Goal: Information Seeking & Learning: Learn about a topic

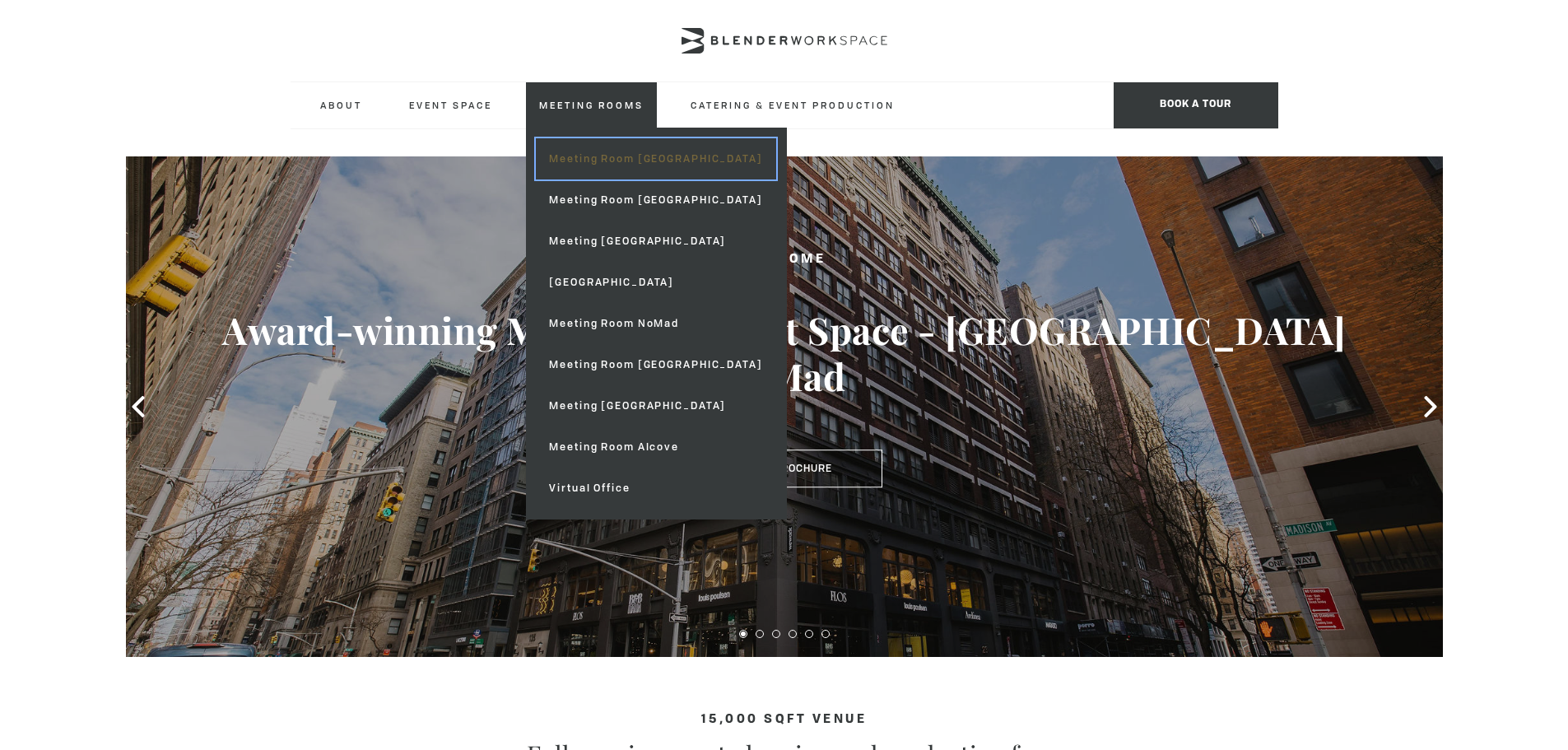
click at [600, 152] on link "Meeting Room [GEOGRAPHIC_DATA]" at bounding box center [655, 159] width 240 height 41
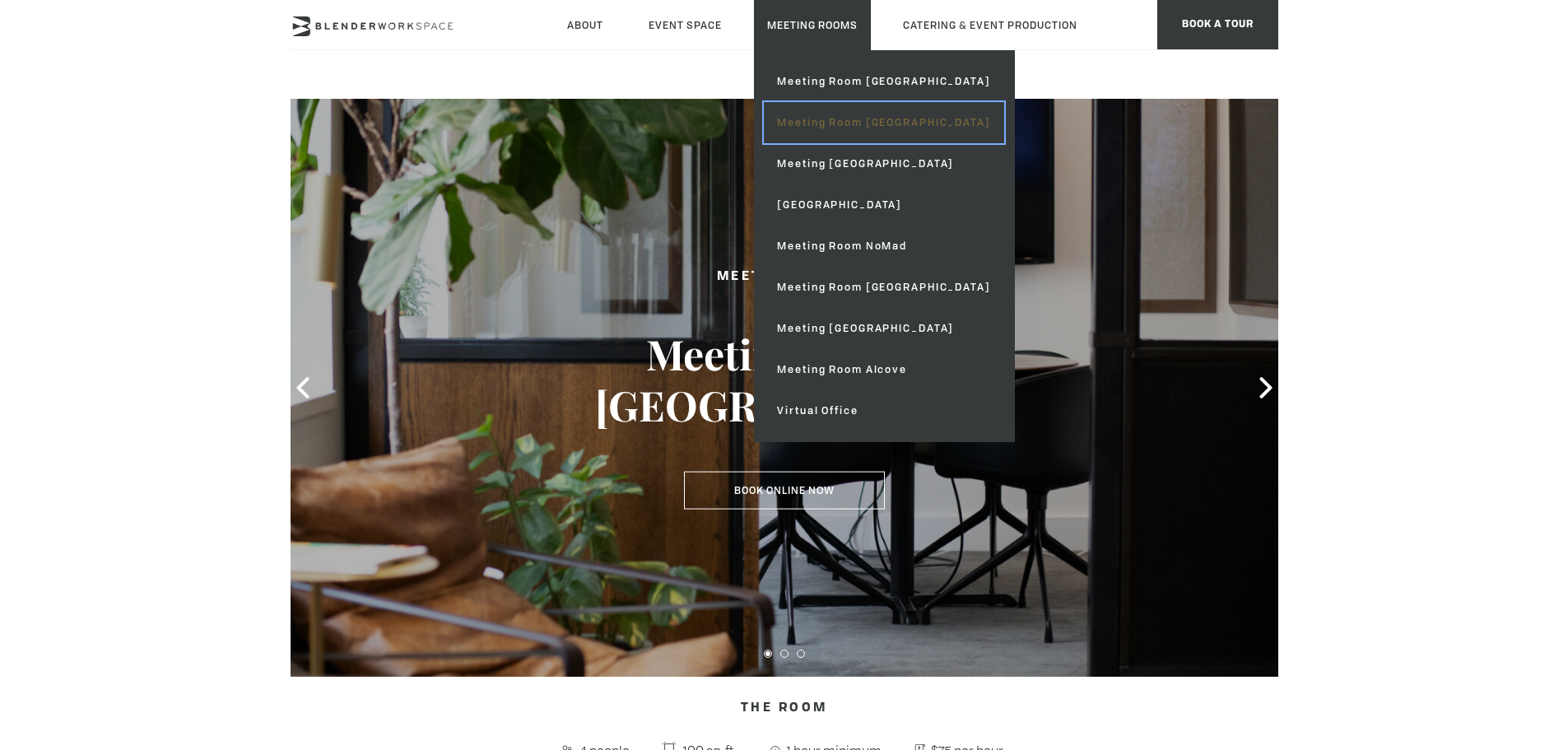
click at [838, 115] on link "Meeting Room [GEOGRAPHIC_DATA]" at bounding box center [883, 123] width 240 height 41
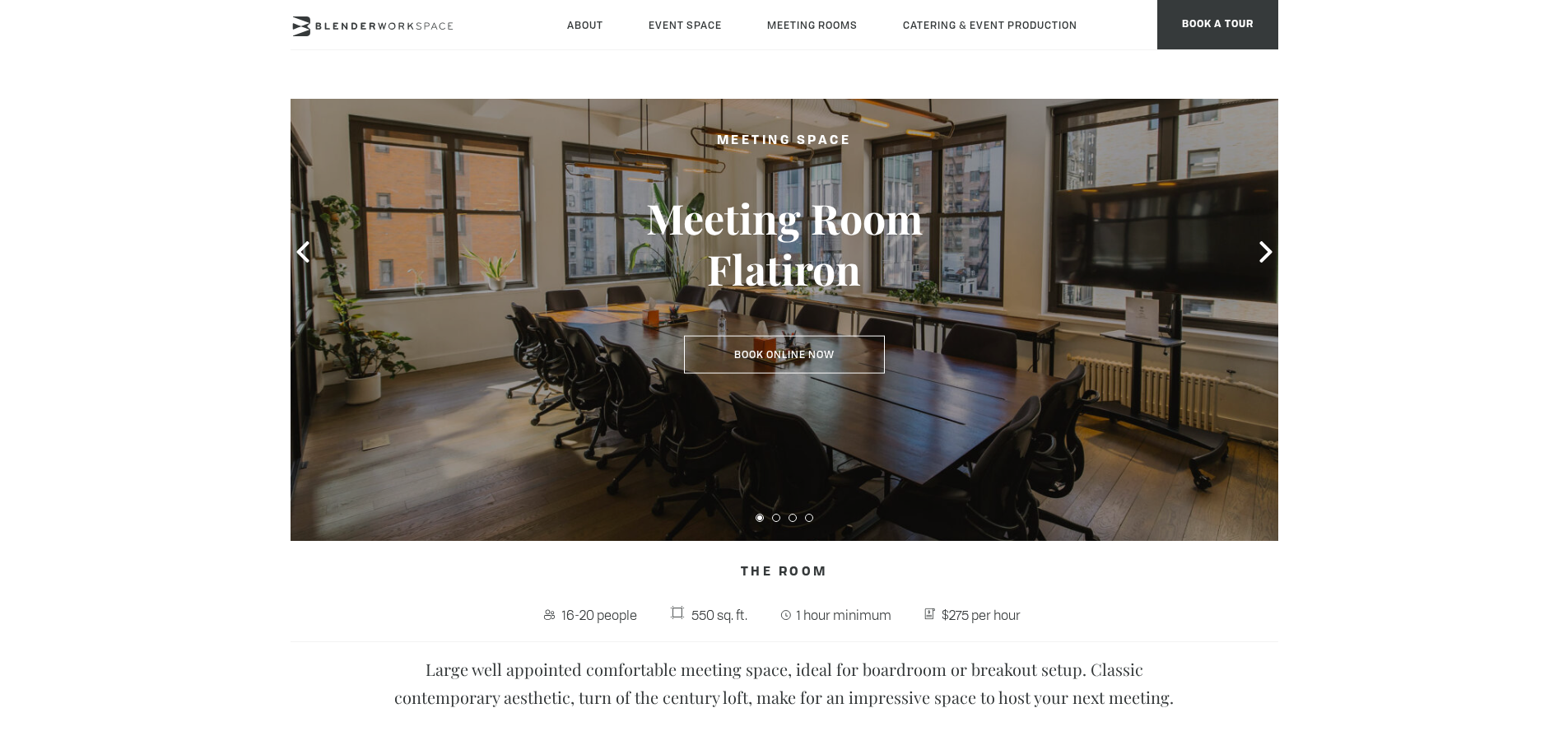
scroll to position [103, 0]
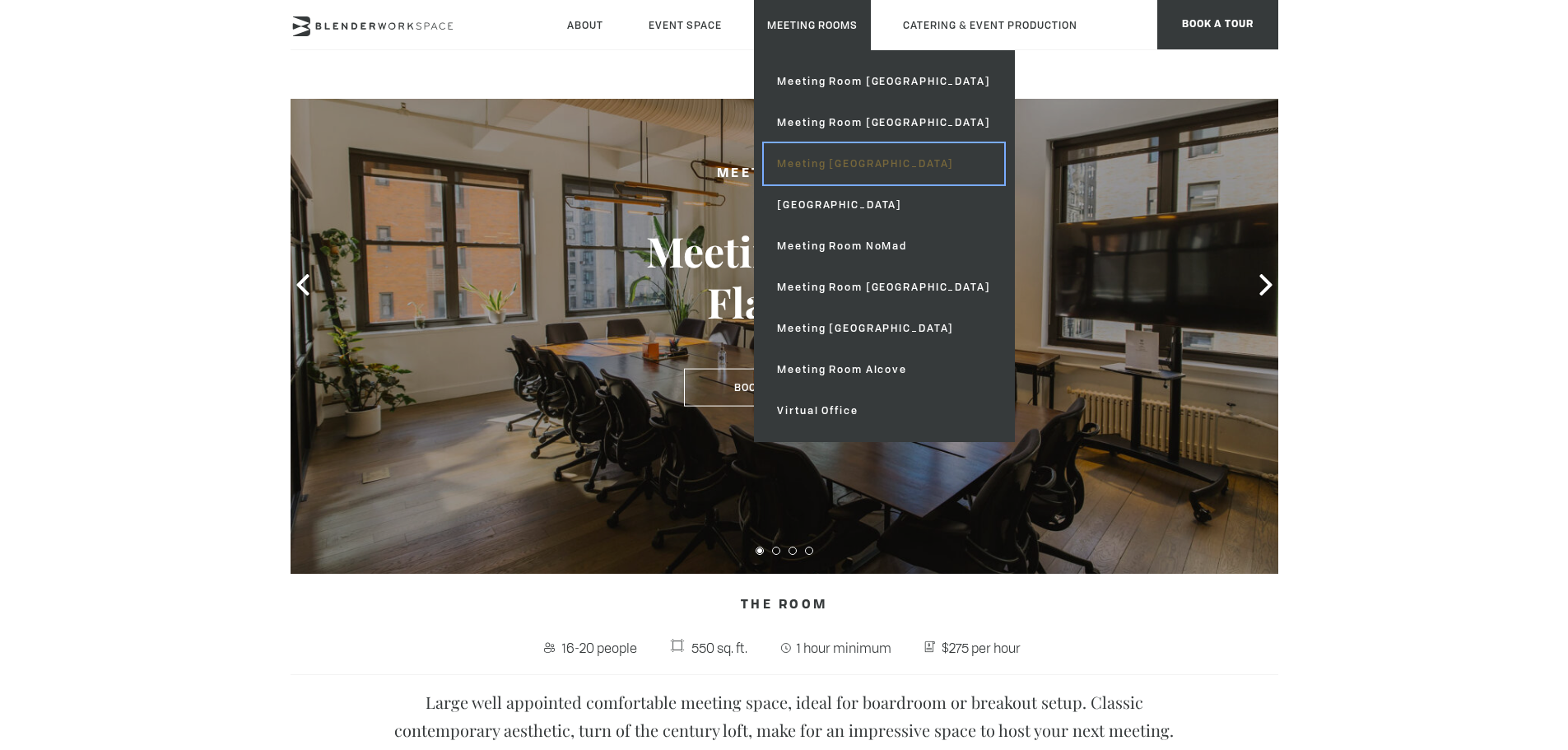
click at [896, 168] on link "Meeting [GEOGRAPHIC_DATA]" at bounding box center [883, 164] width 240 height 41
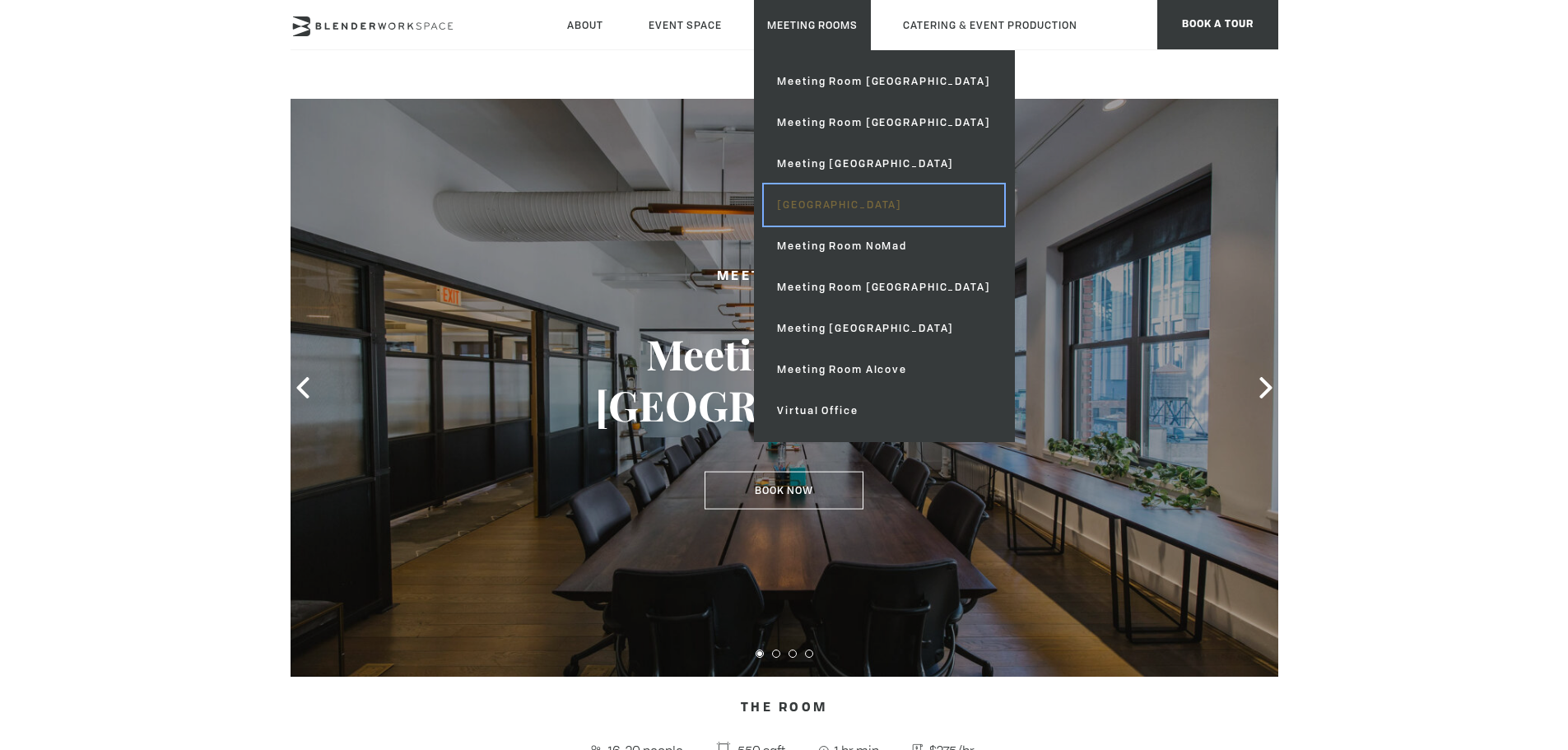
click at [875, 201] on link "[GEOGRAPHIC_DATA]" at bounding box center [883, 205] width 240 height 41
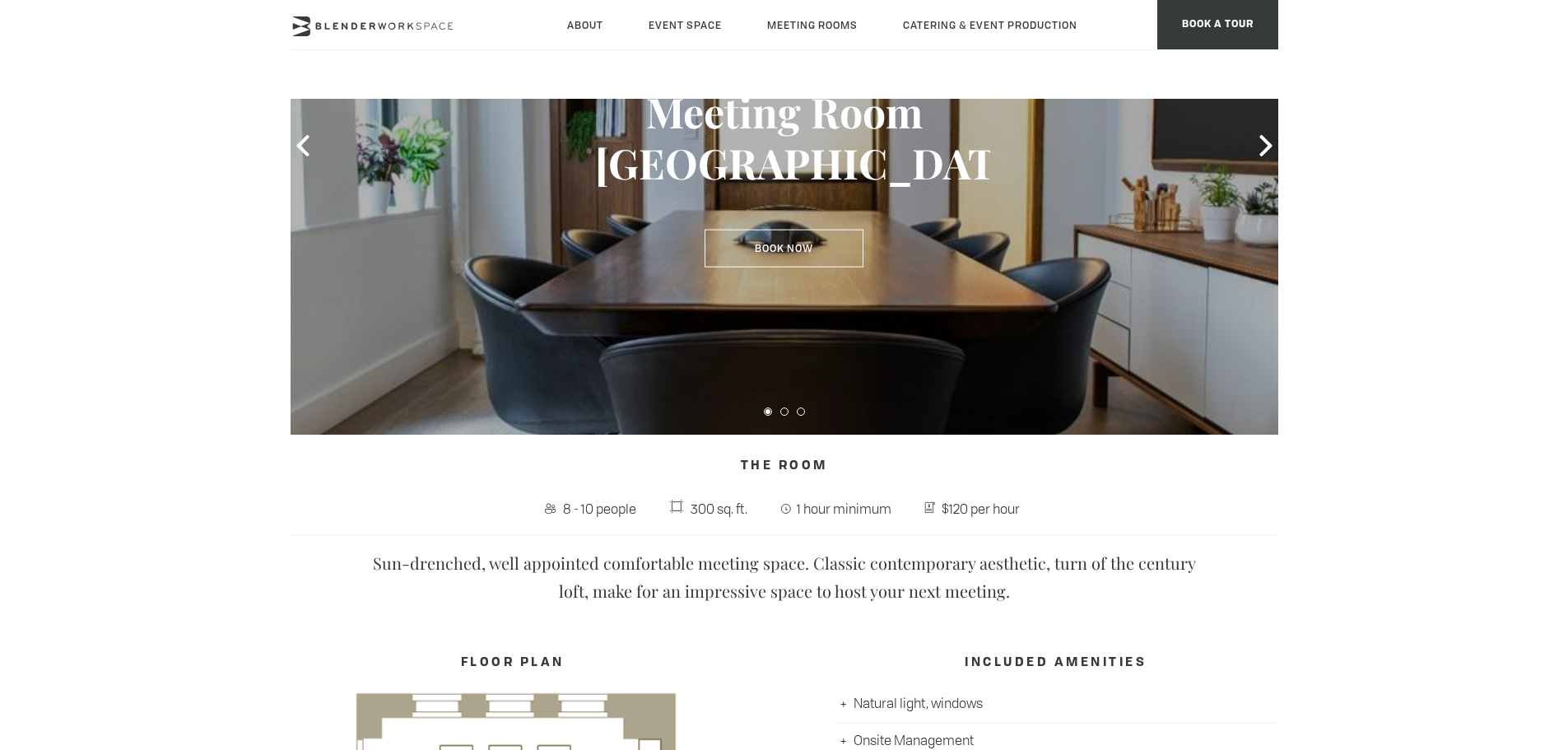
scroll to position [126, 0]
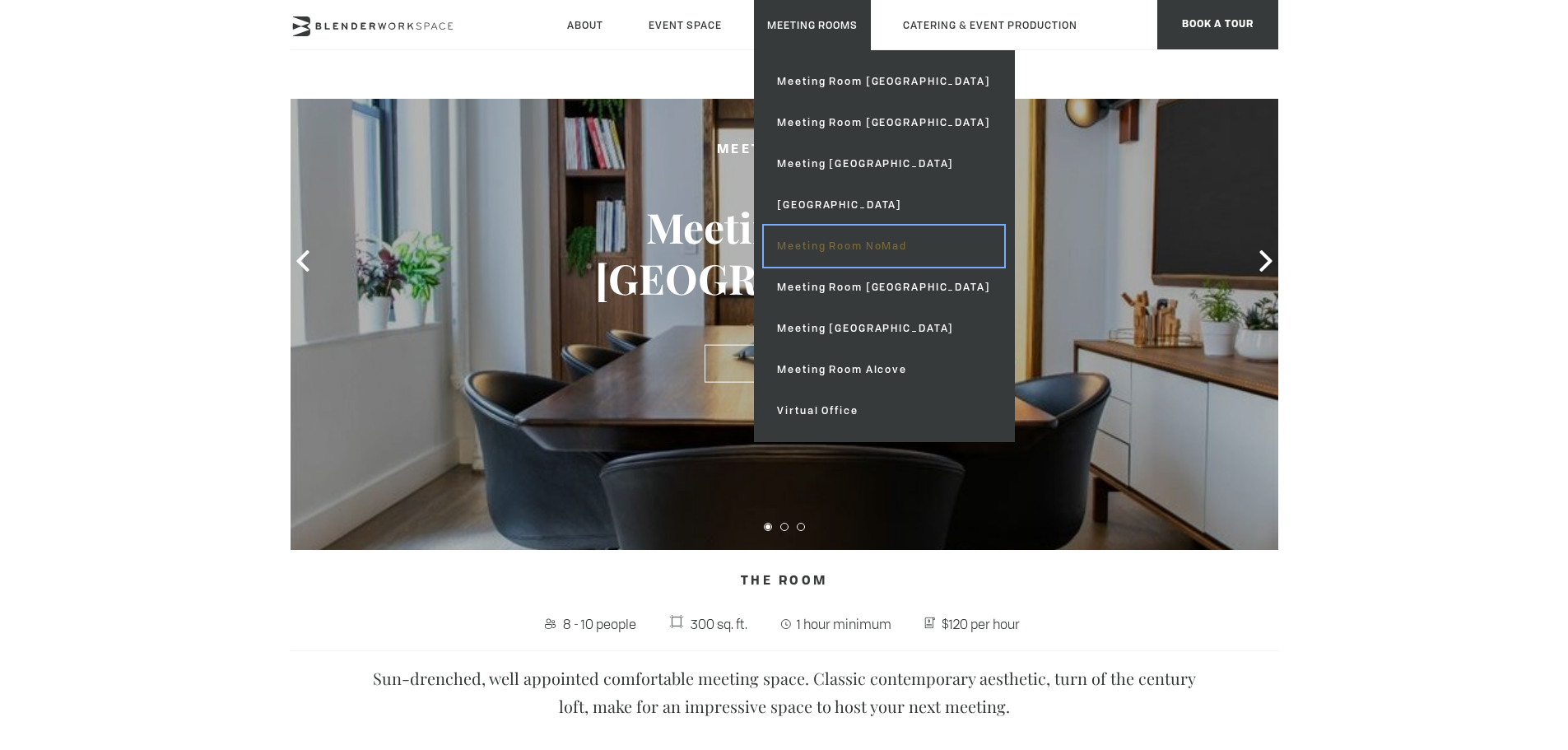
click at [873, 237] on link "Meeting Room NoMad" at bounding box center [883, 246] width 240 height 41
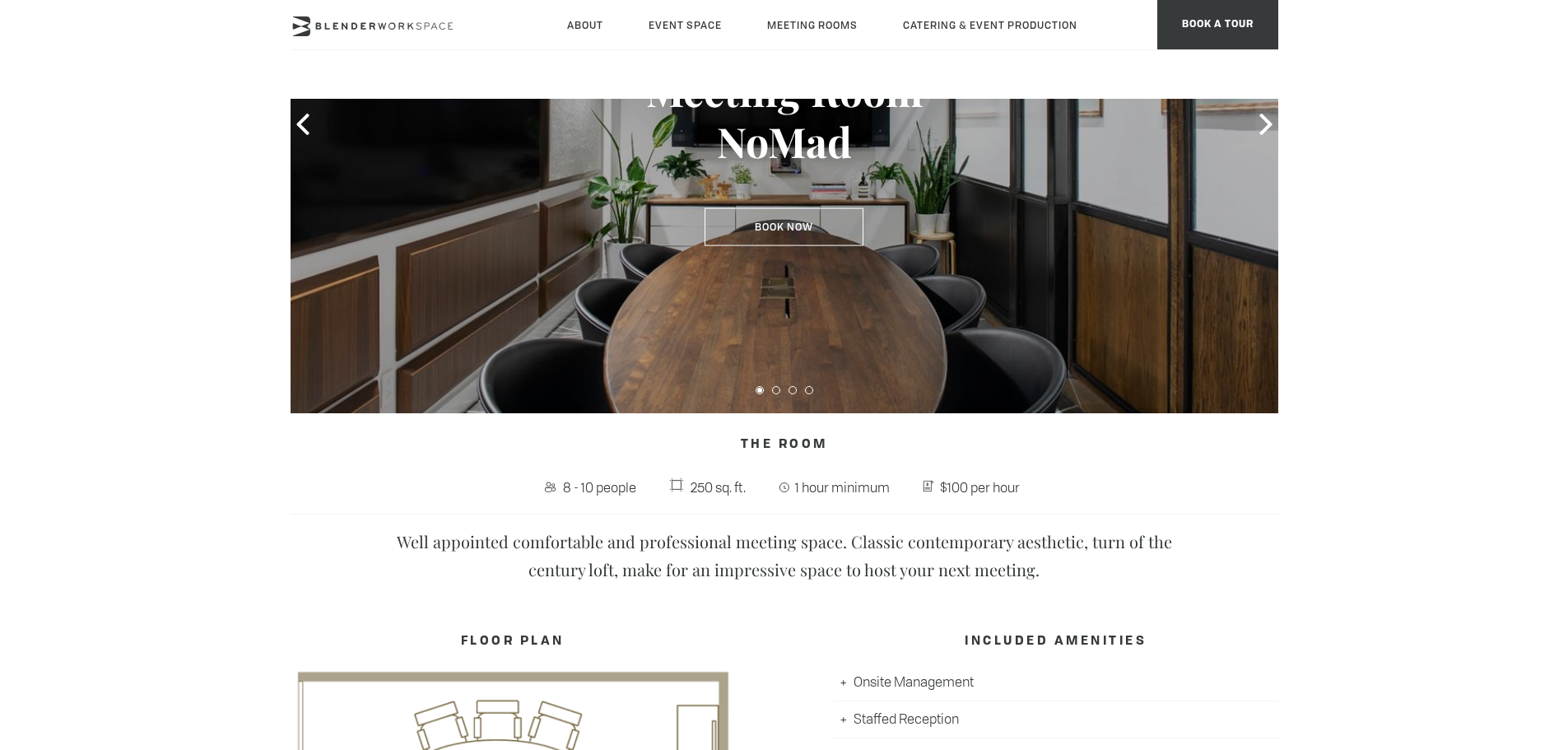
scroll to position [202, 0]
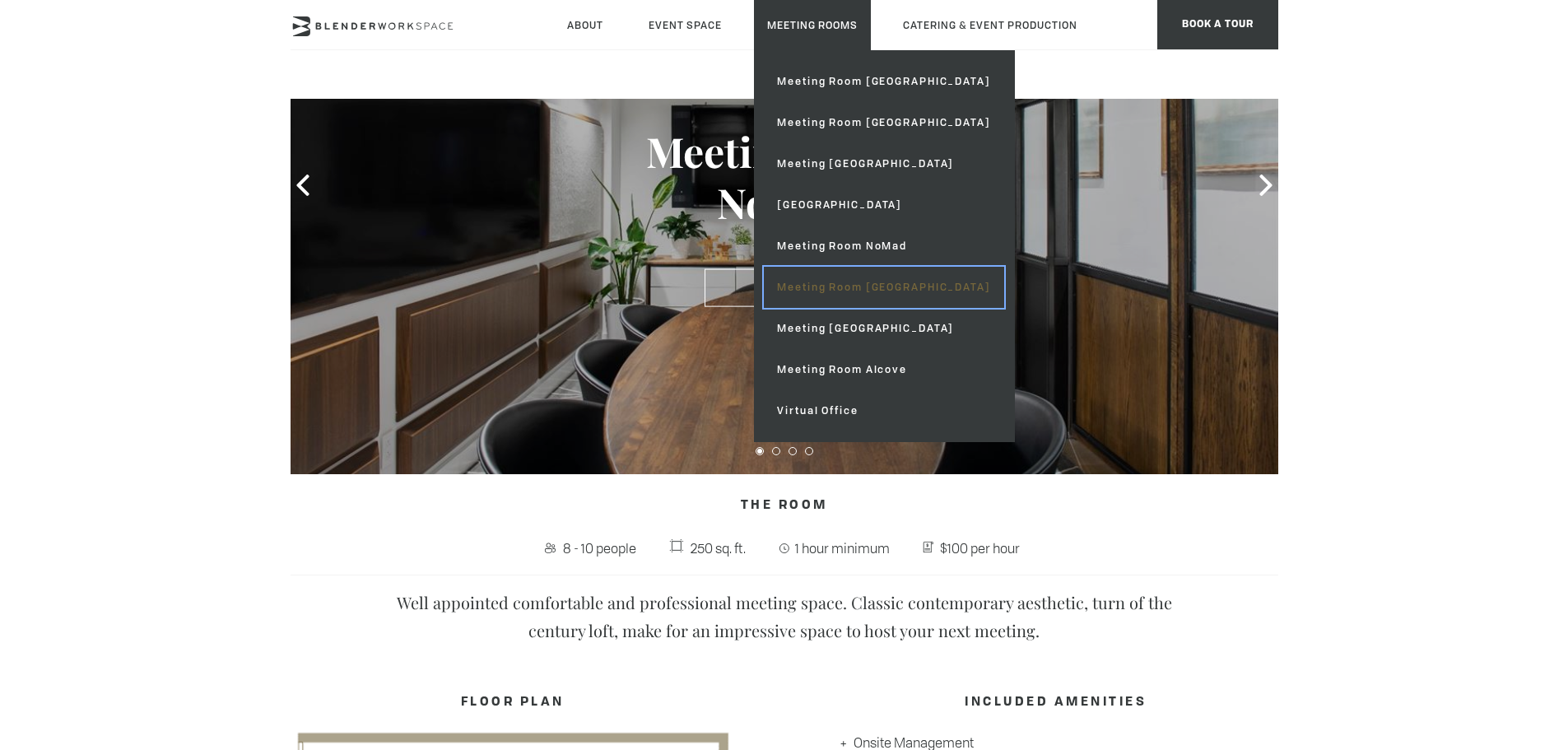
click at [890, 281] on link "Meeting Room [GEOGRAPHIC_DATA]" at bounding box center [883, 288] width 240 height 41
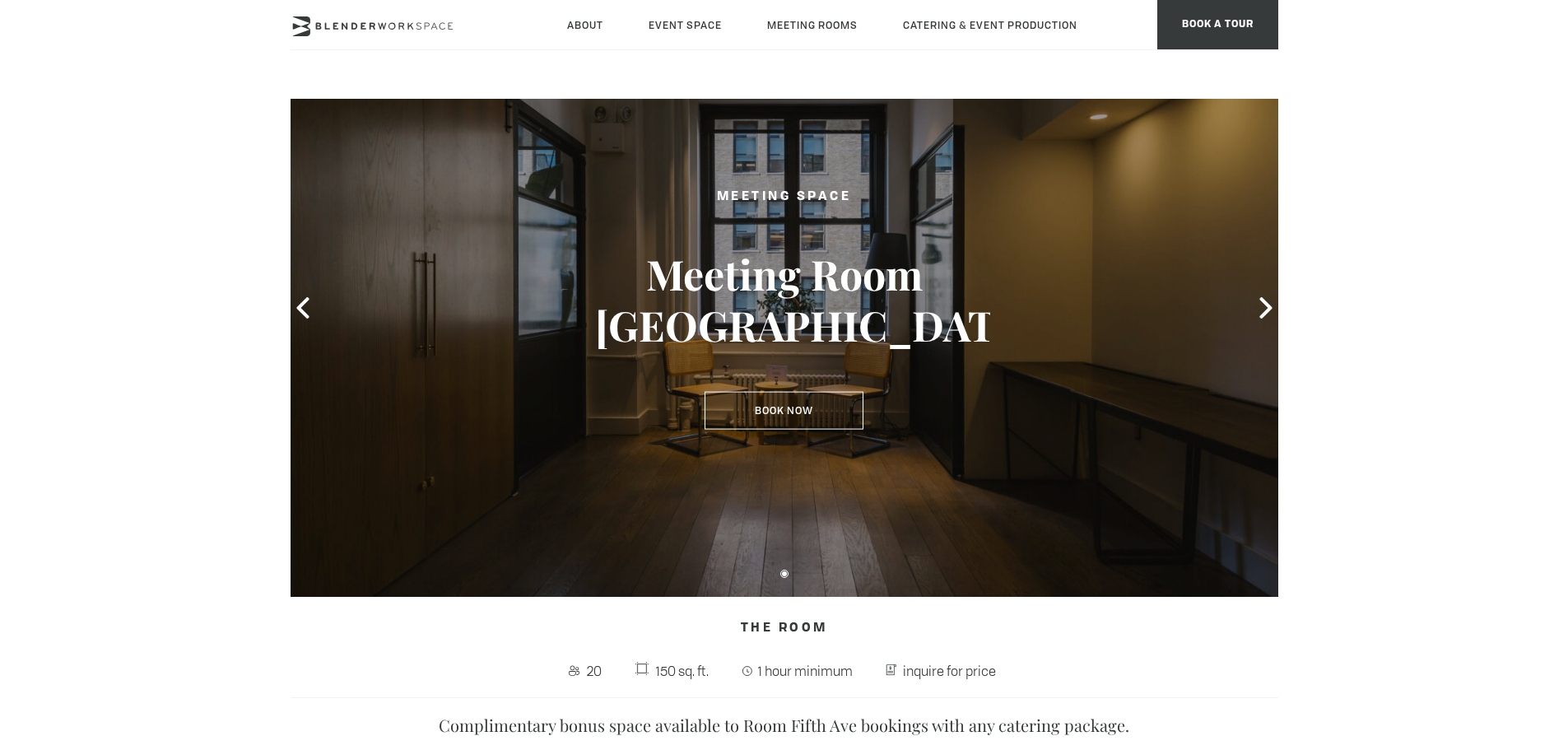
scroll to position [72, 0]
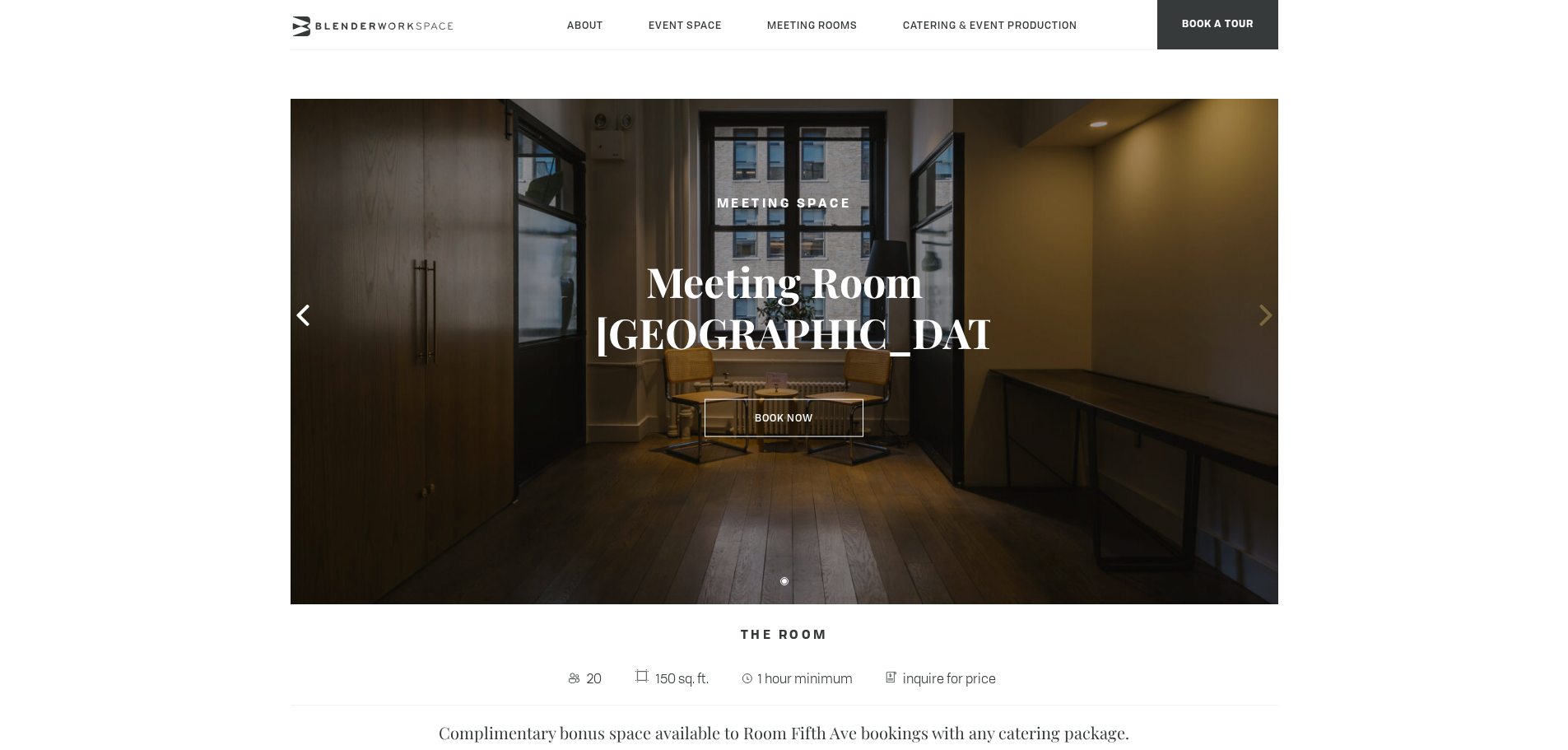
click at [1258, 313] on icon at bounding box center [1266, 315] width 21 height 21
click at [1262, 314] on icon at bounding box center [1266, 315] width 21 height 21
click at [1265, 312] on icon at bounding box center [1266, 315] width 12 height 21
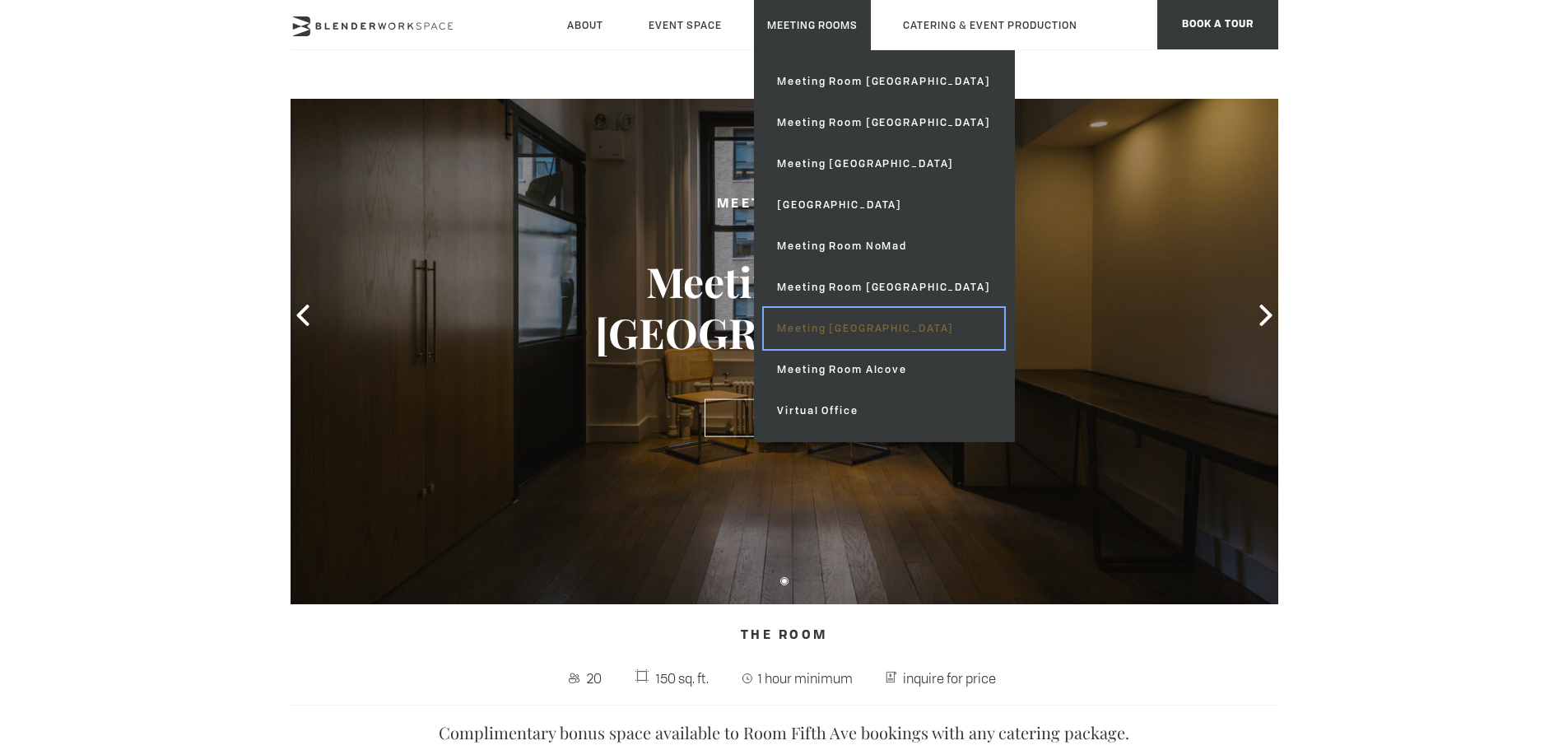
click at [876, 325] on link "Meeting [GEOGRAPHIC_DATA]" at bounding box center [883, 329] width 240 height 41
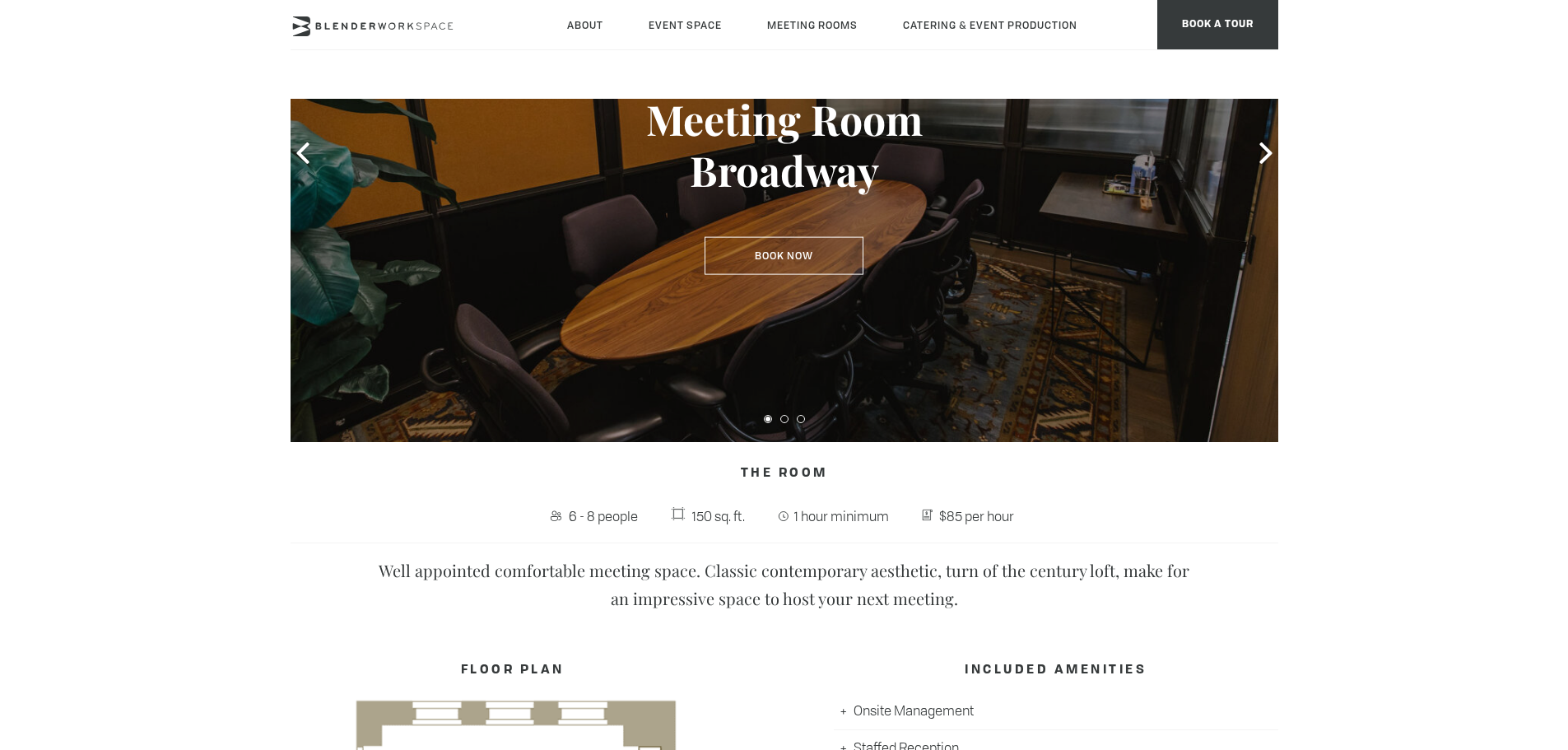
scroll to position [226, 0]
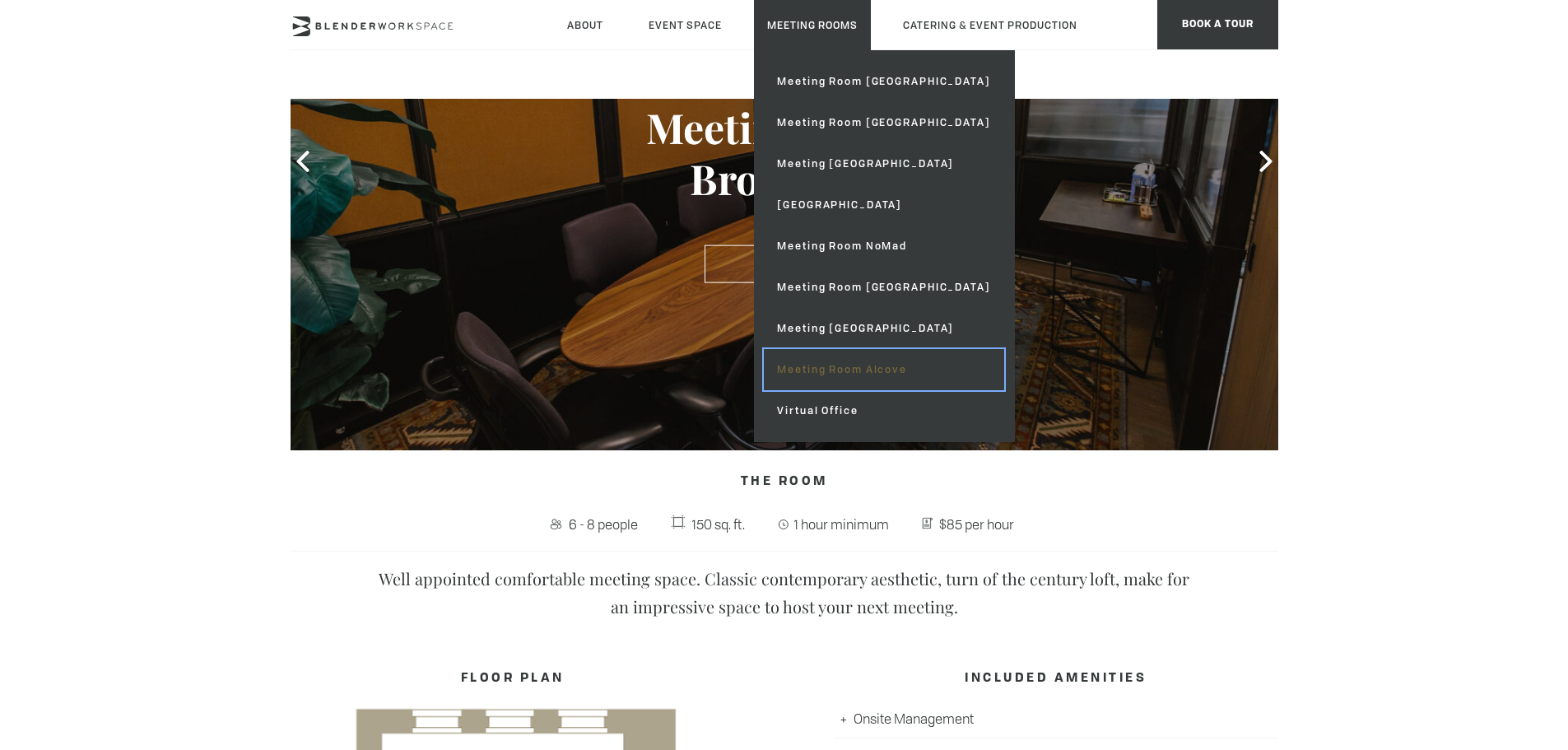
click at [862, 373] on link "Meeting Room Alcove" at bounding box center [883, 370] width 240 height 41
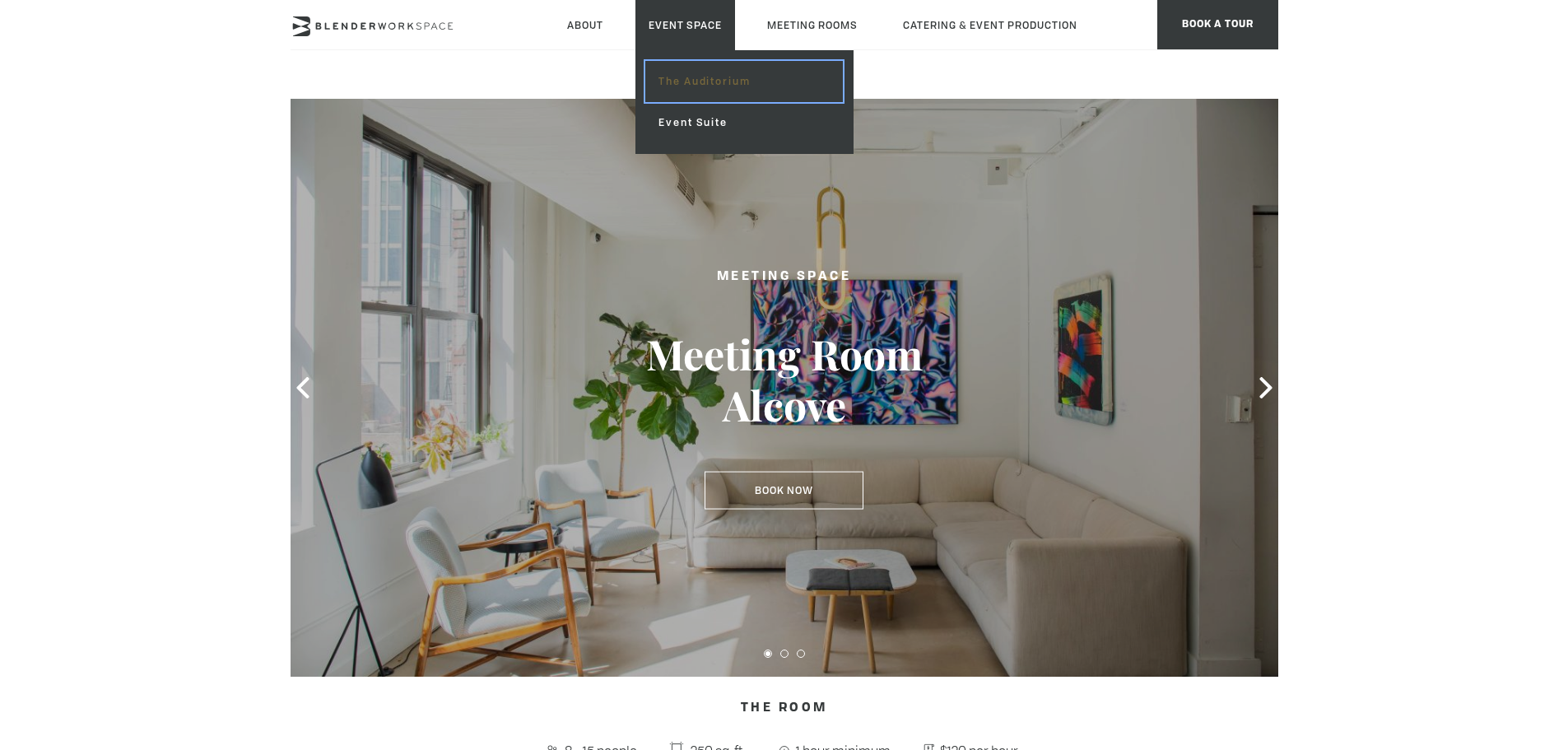
click at [672, 82] on link "The Auditorium" at bounding box center [743, 81] width 197 height 41
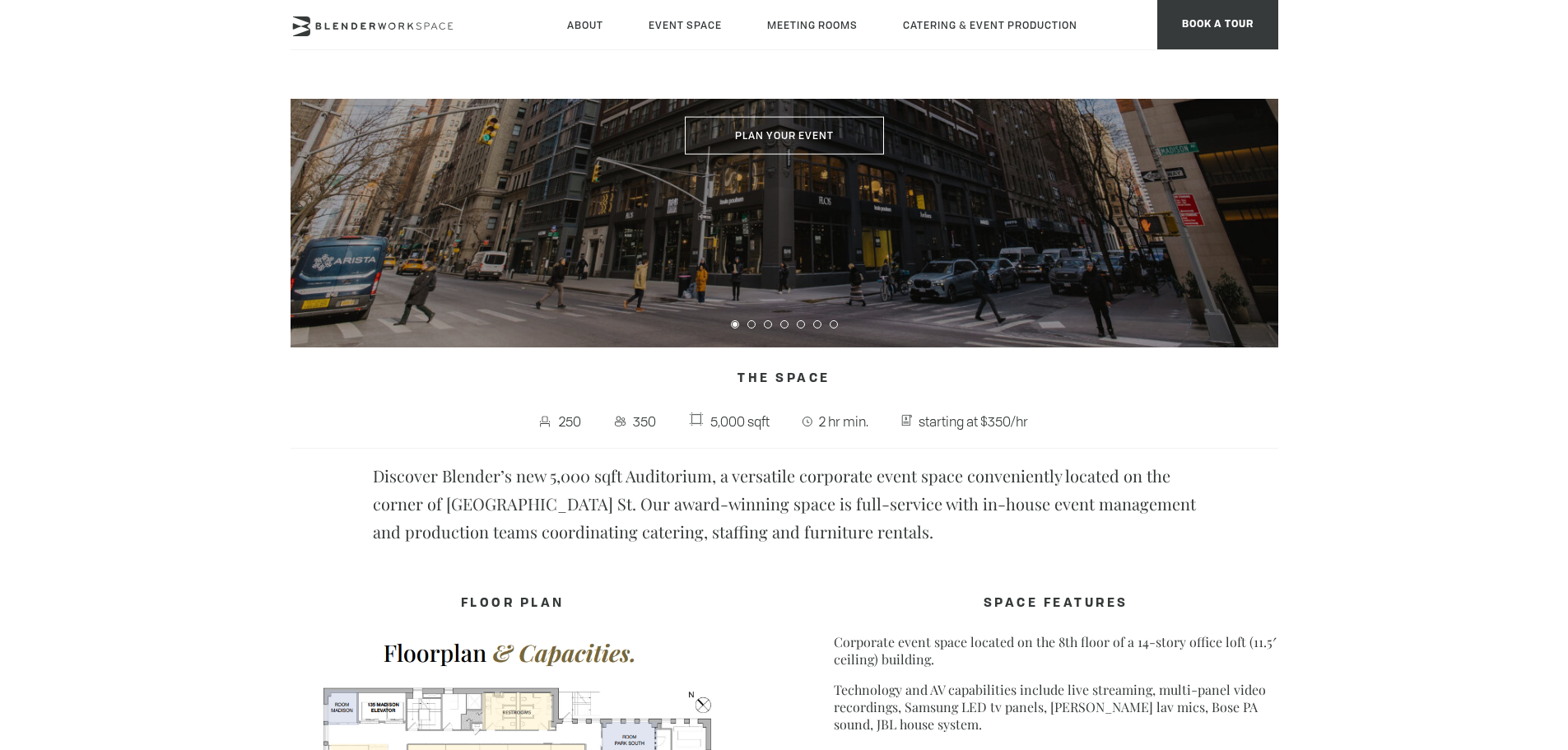
scroll to position [300, 0]
